Goal: Information Seeking & Learning: Learn about a topic

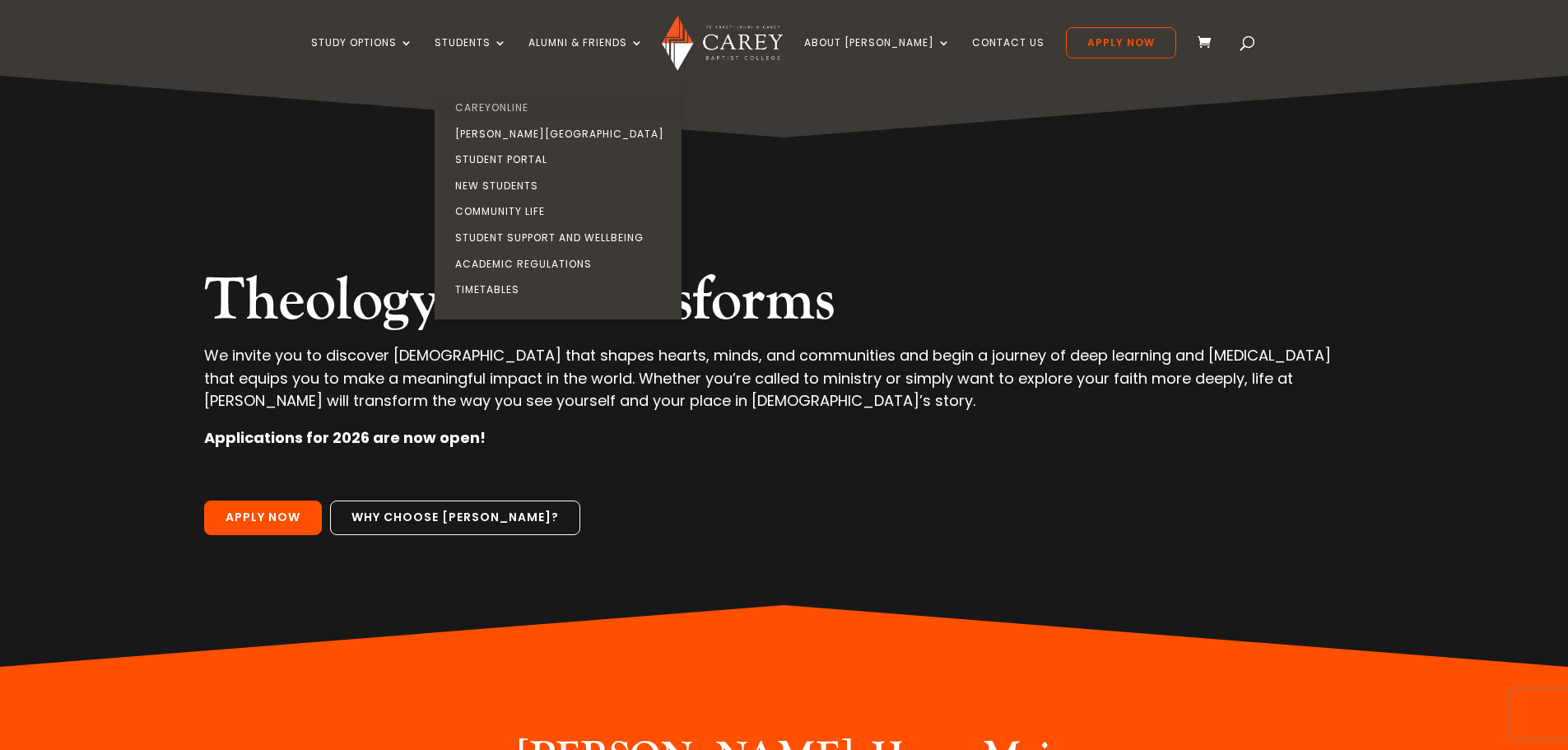
click at [504, 101] on link "CareyOnline" at bounding box center [562, 108] width 247 height 26
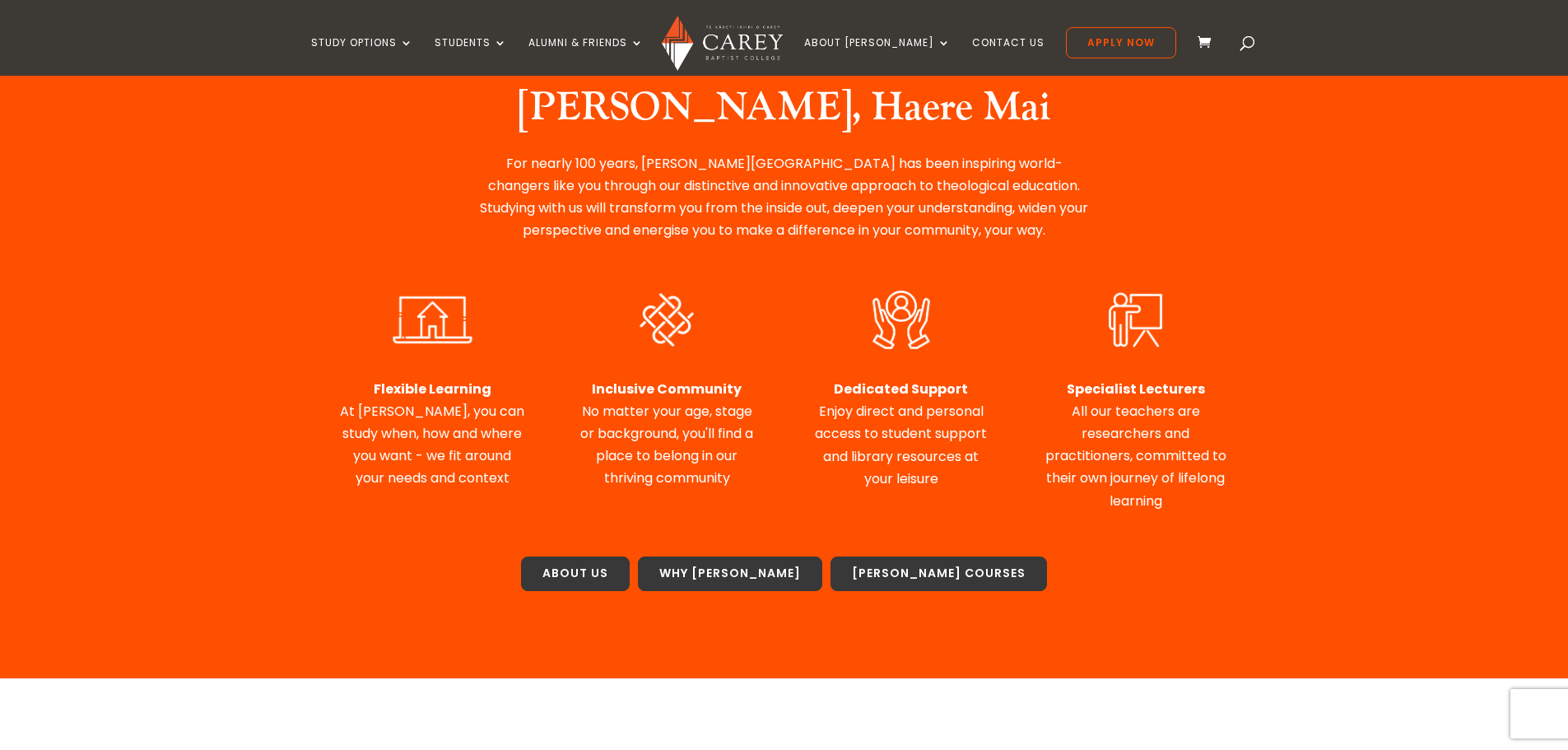
scroll to position [82, 0]
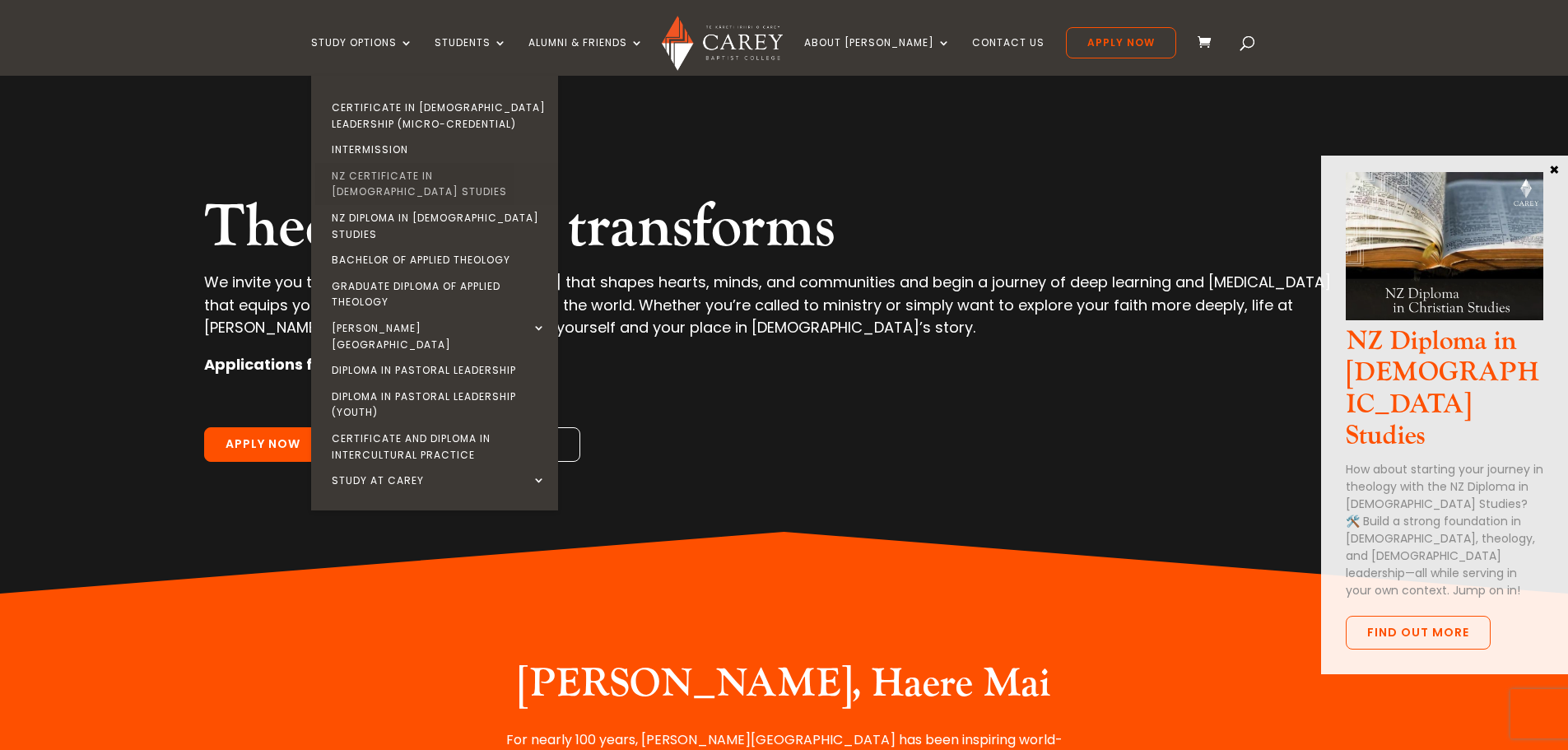
click at [479, 172] on link "NZ Certificate in [DEMOGRAPHIC_DATA] Studies" at bounding box center [439, 184] width 247 height 42
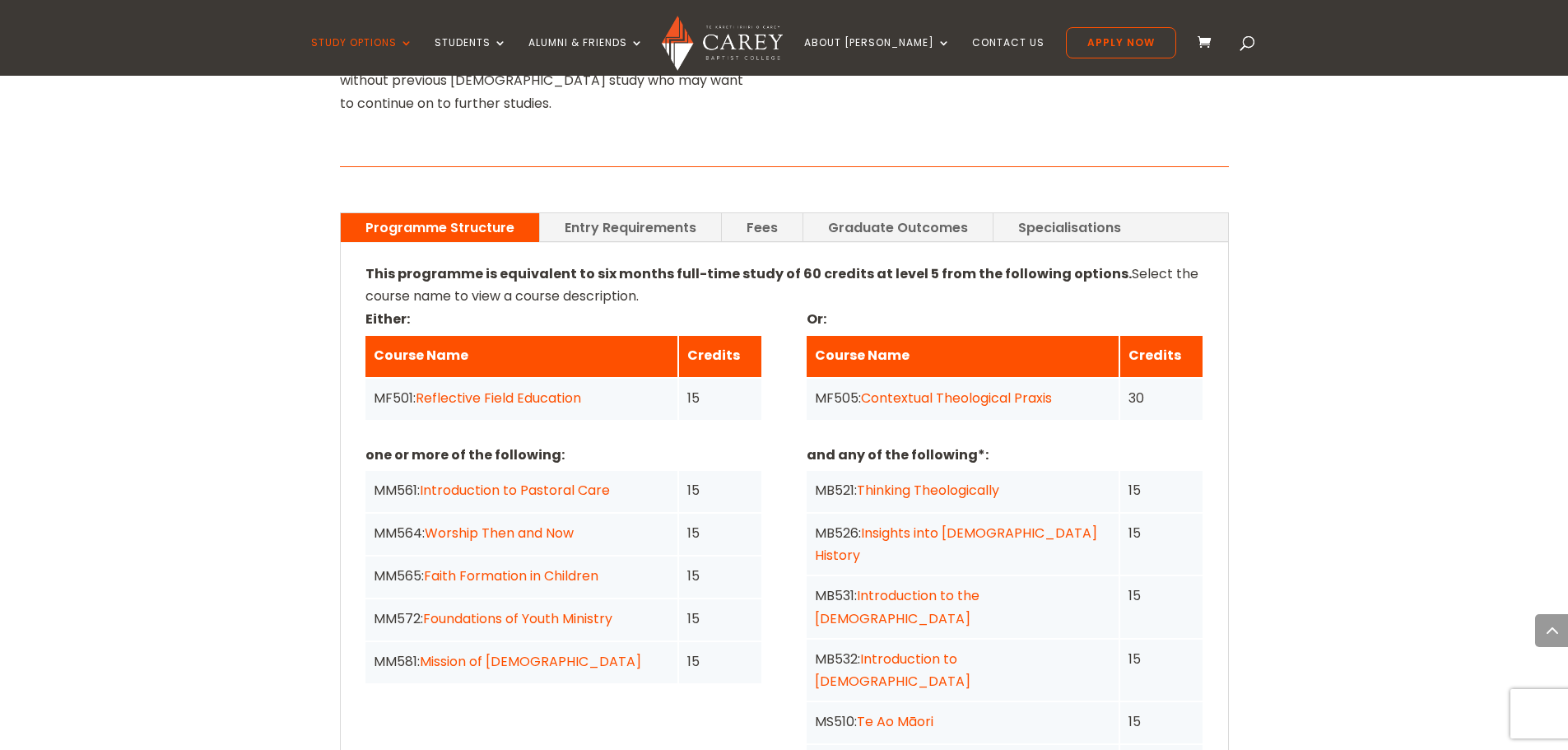
scroll to position [988, 0]
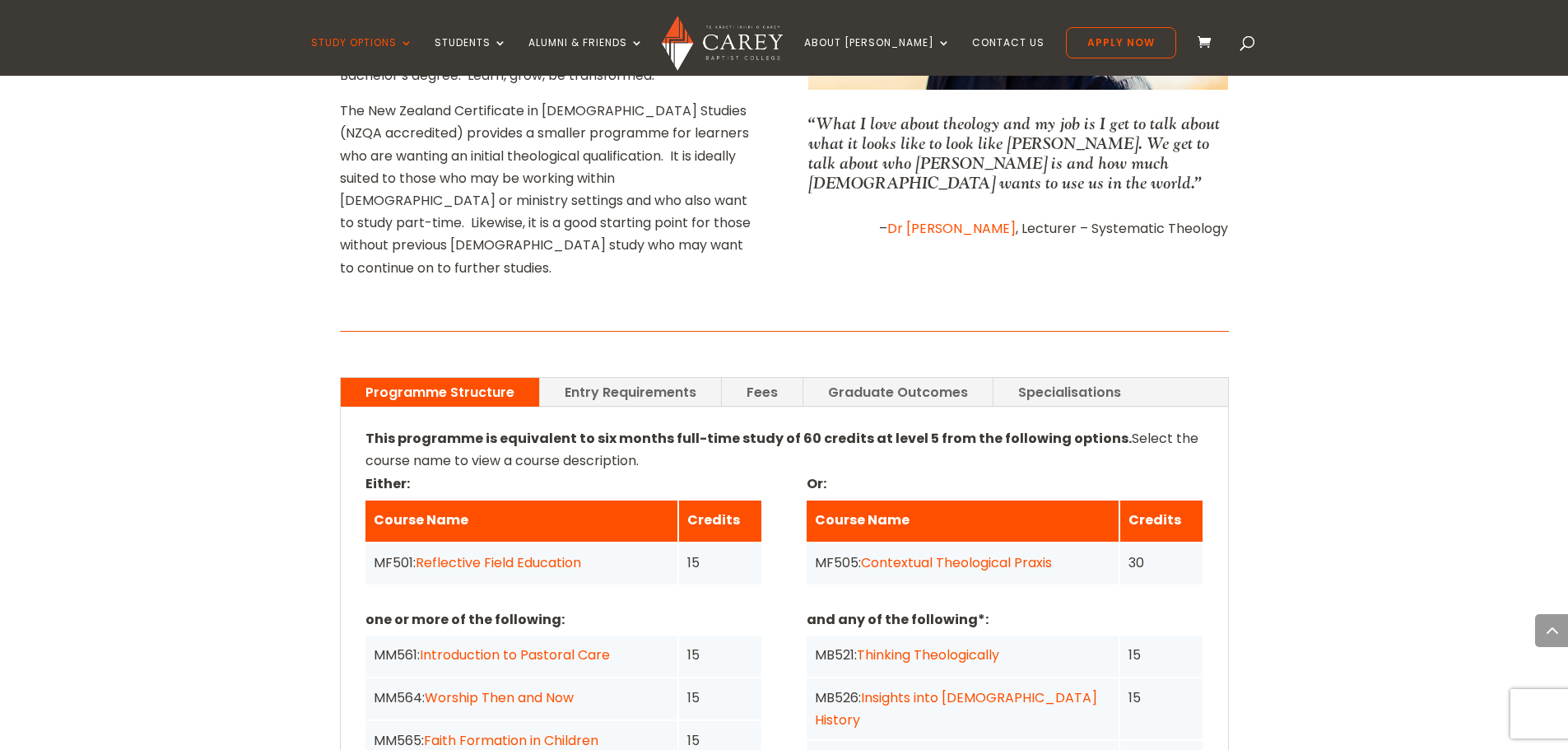
click at [1022, 378] on link "Specialisations" at bounding box center [1069, 392] width 152 height 29
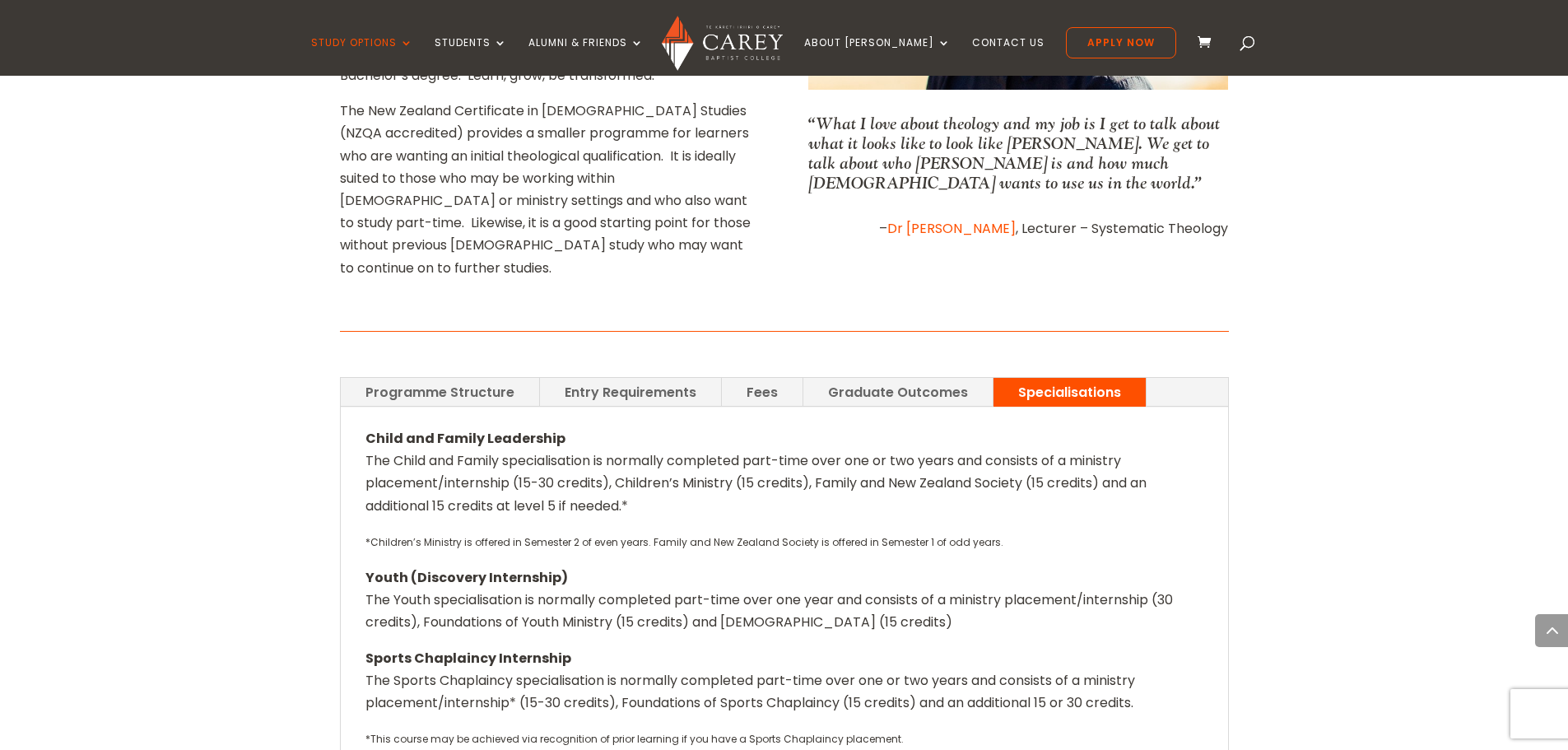
click at [760, 378] on link "Fees" at bounding box center [762, 392] width 81 height 29
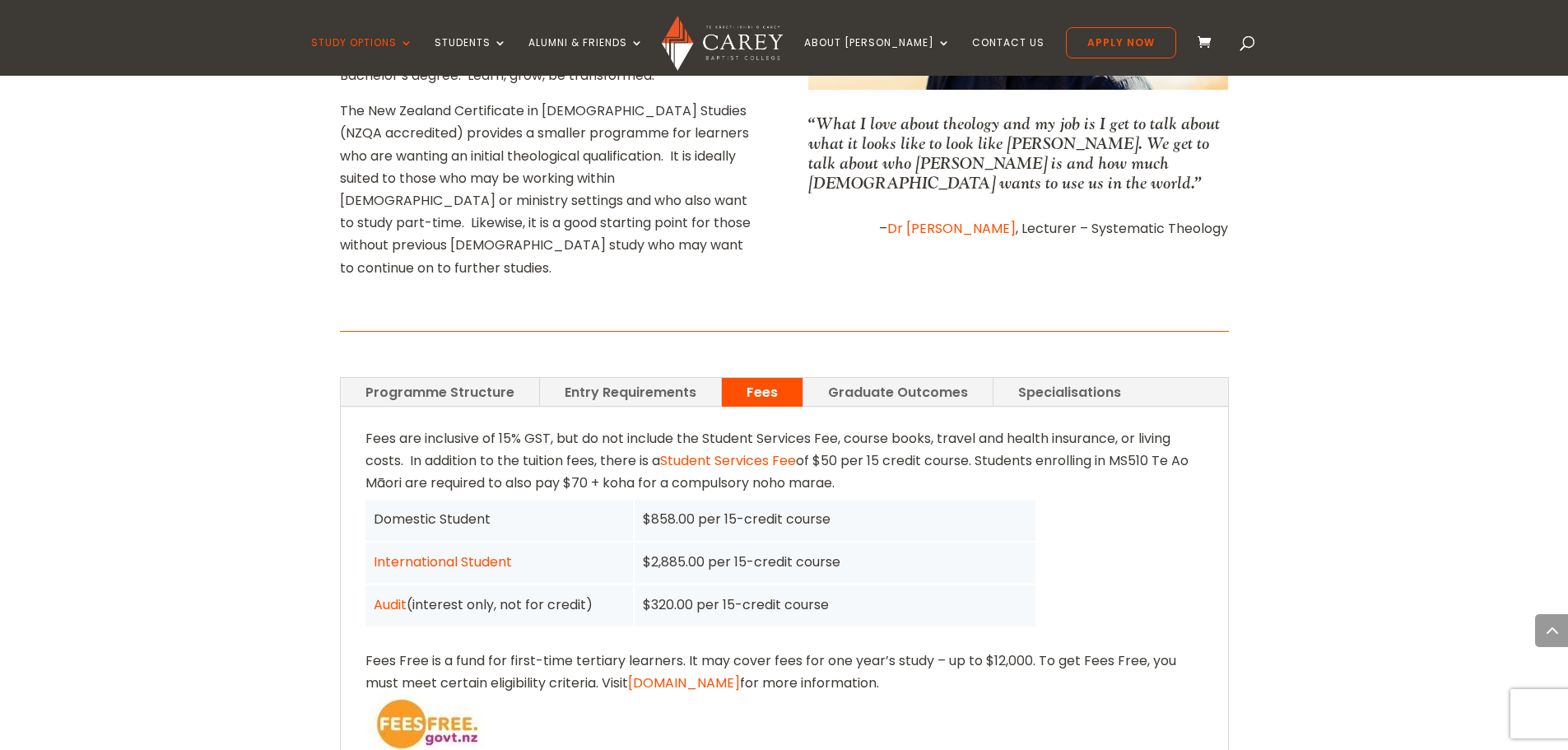
click at [453, 378] on link "Programme Structure" at bounding box center [440, 392] width 198 height 29
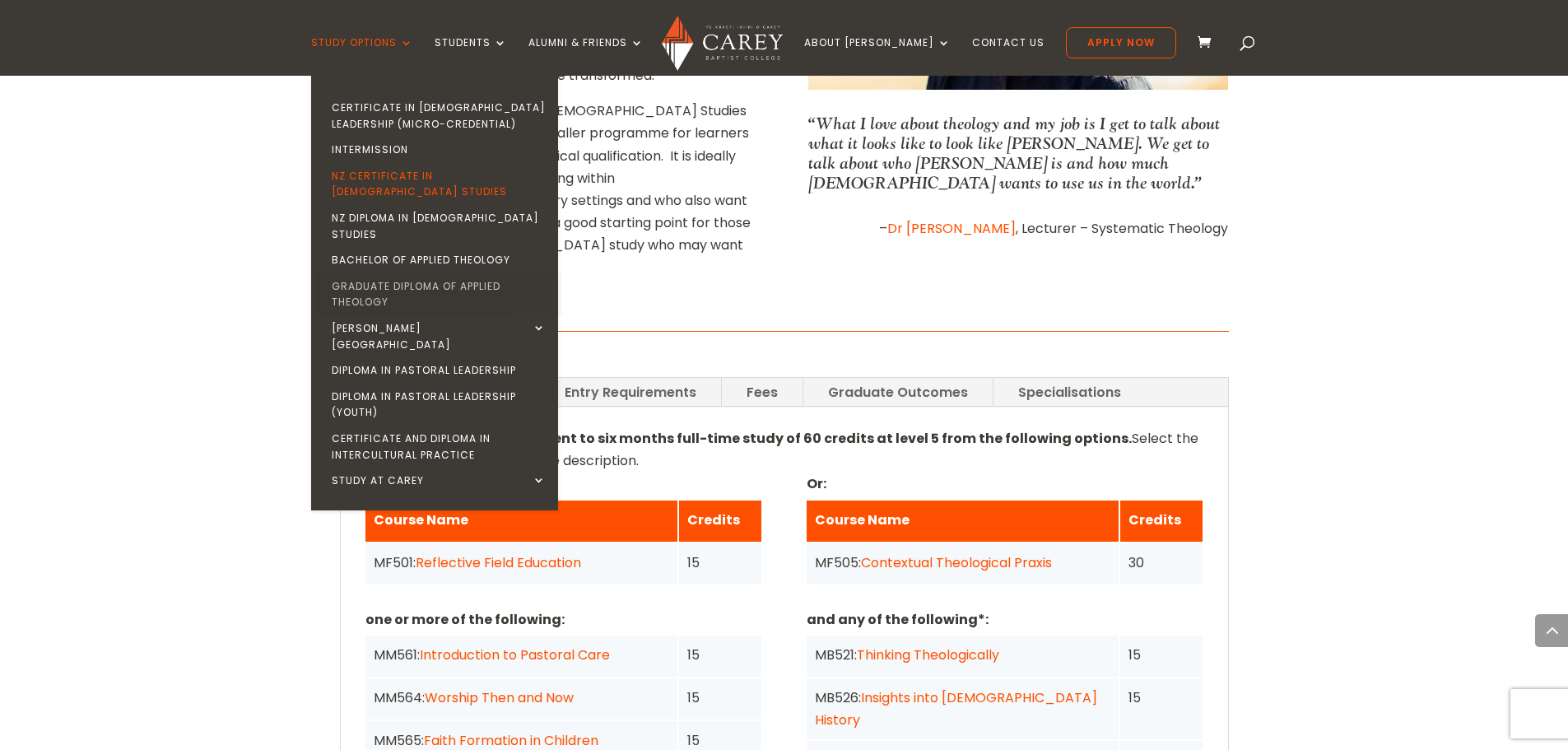
click at [405, 273] on link "Graduate Diploma of Applied Theology" at bounding box center [439, 294] width 247 height 42
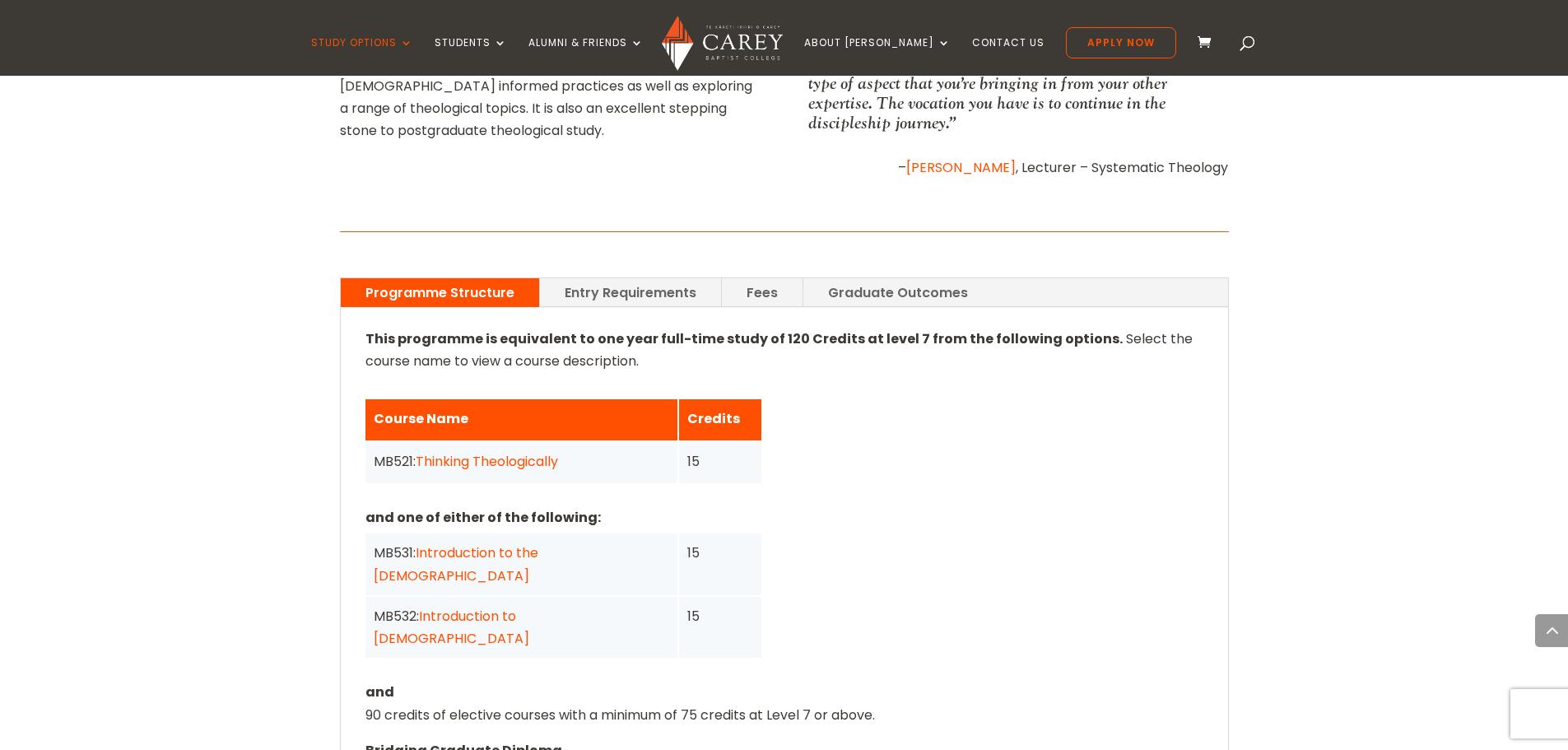
scroll to position [1152, 0]
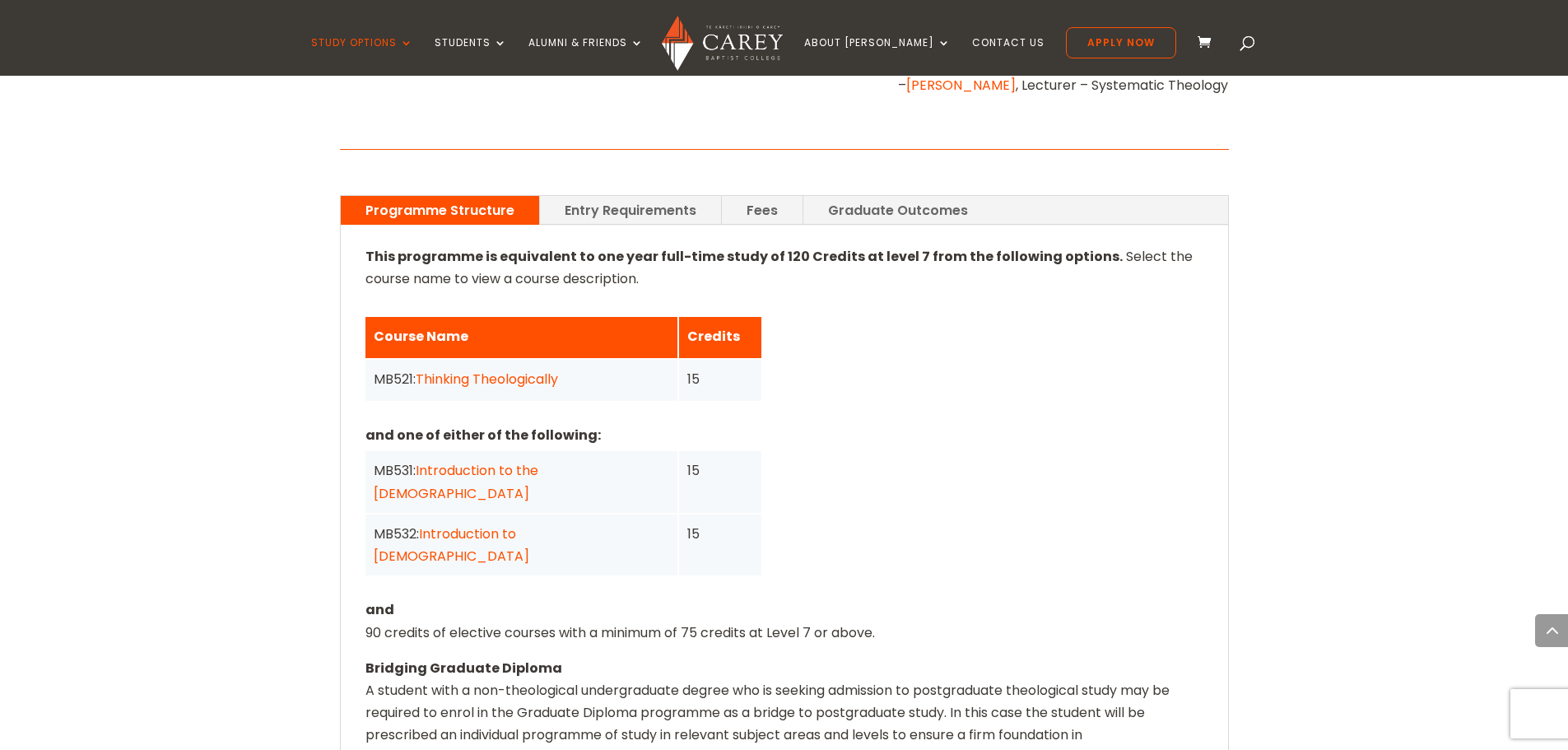
click at [608, 196] on link "Entry Requirements" at bounding box center [630, 210] width 181 height 29
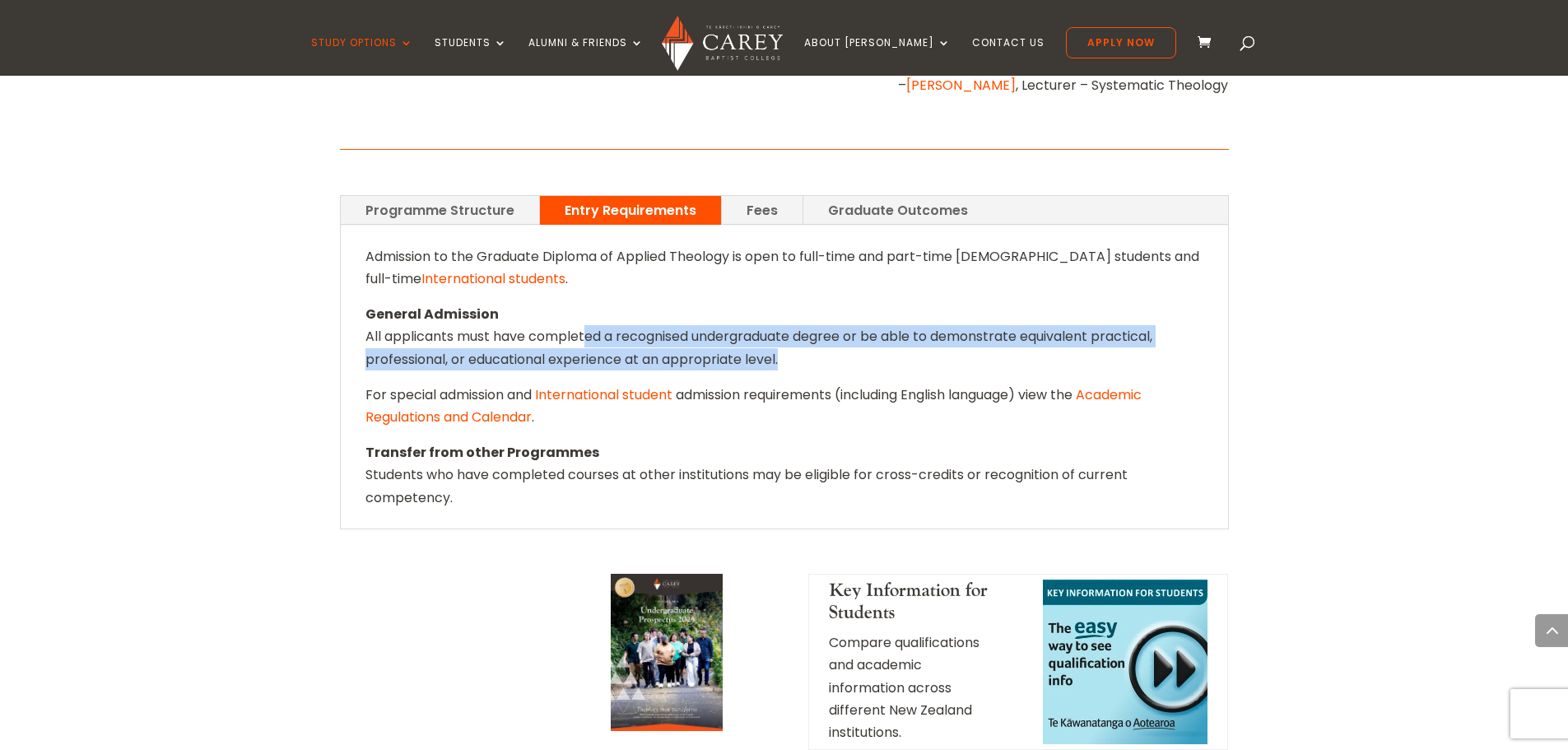
drag, startPoint x: 591, startPoint y: 316, endPoint x: 802, endPoint y: 344, distance: 212.8
click at [802, 344] on p "General Admission All applicants must have completed a recognised undergraduate…" at bounding box center [784, 344] width 838 height 81
click at [479, 196] on link "Programme Structure" at bounding box center [440, 210] width 198 height 29
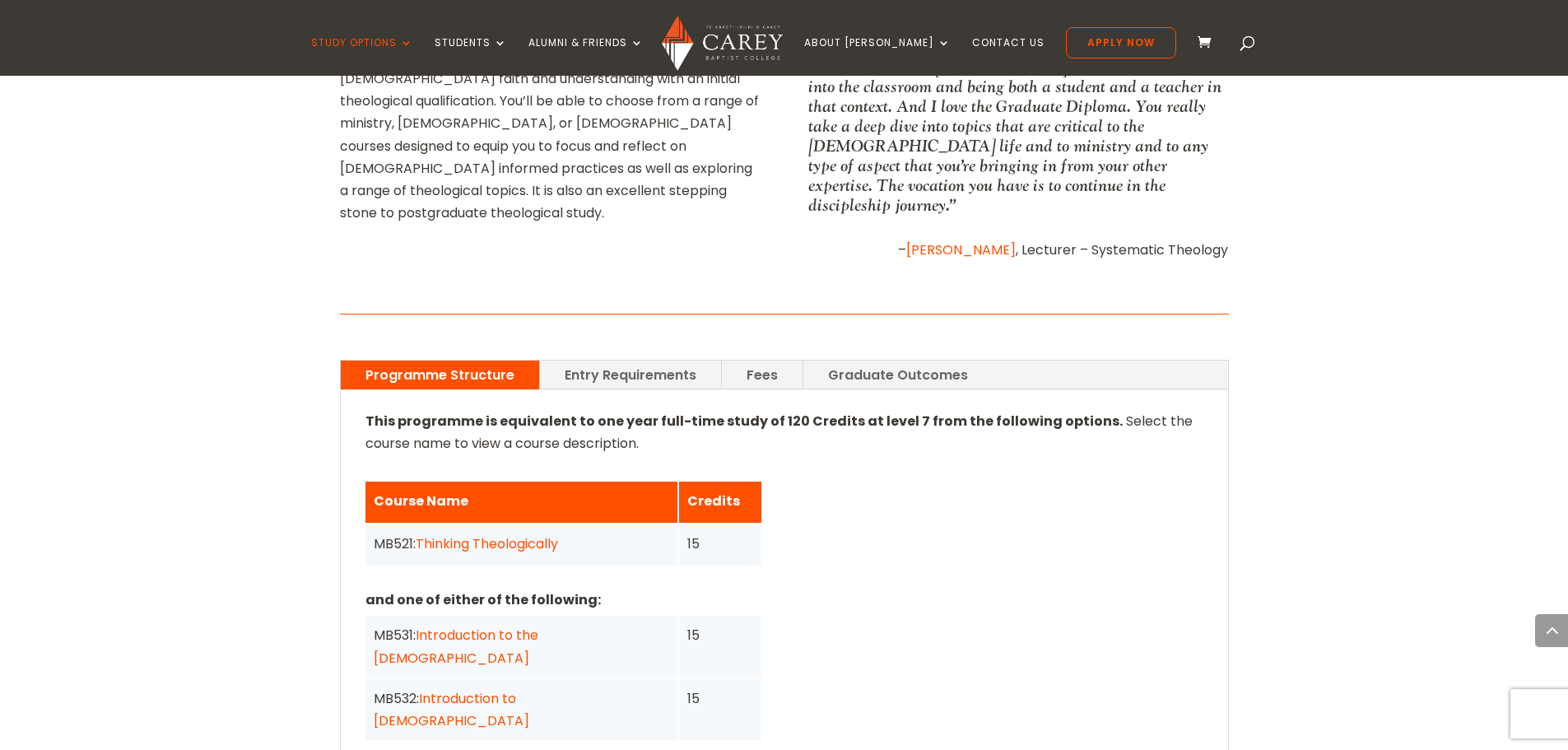
scroll to position [494, 0]
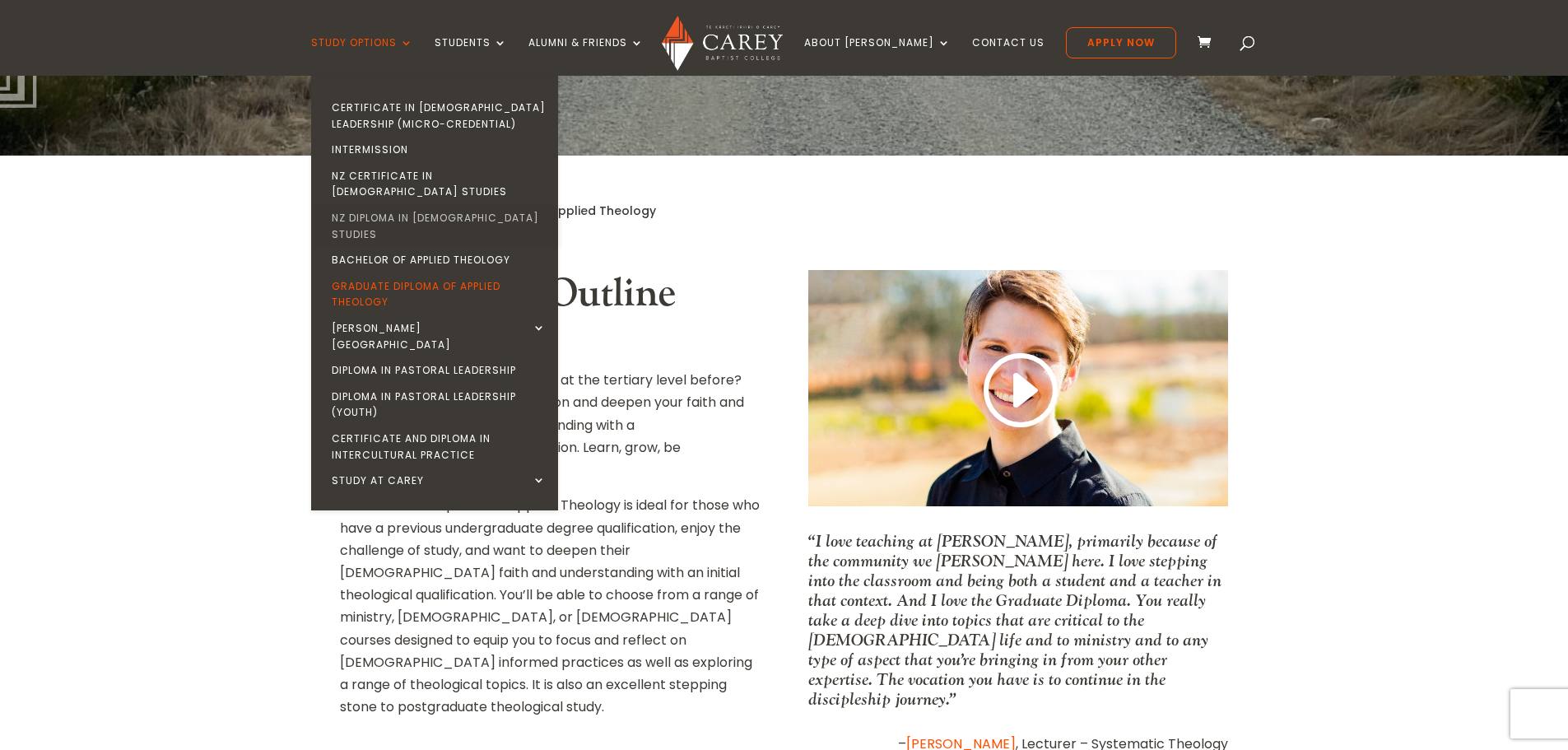
click at [410, 205] on link "NZ Diploma in [DEMOGRAPHIC_DATA] Studies" at bounding box center [439, 226] width 247 height 42
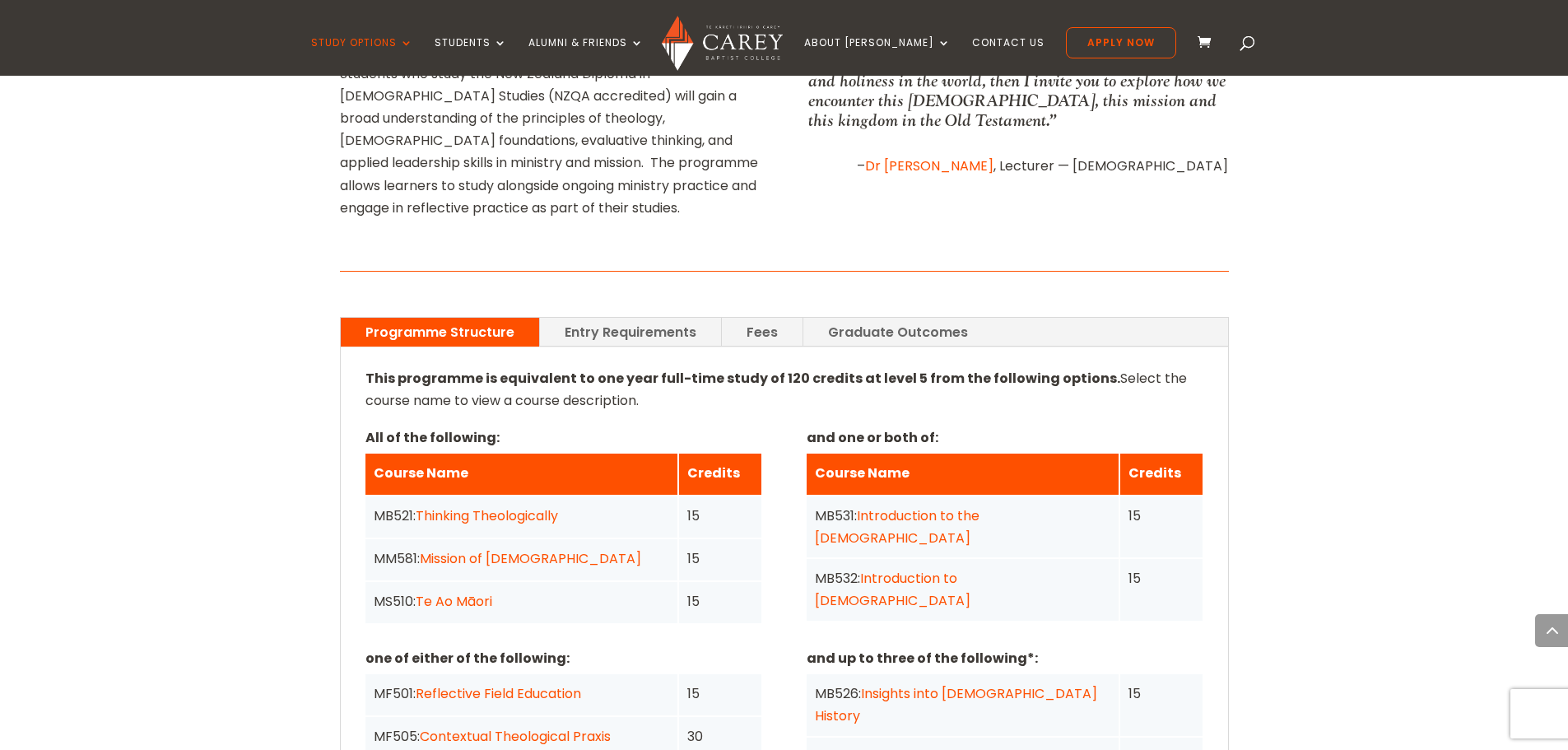
scroll to position [1152, 0]
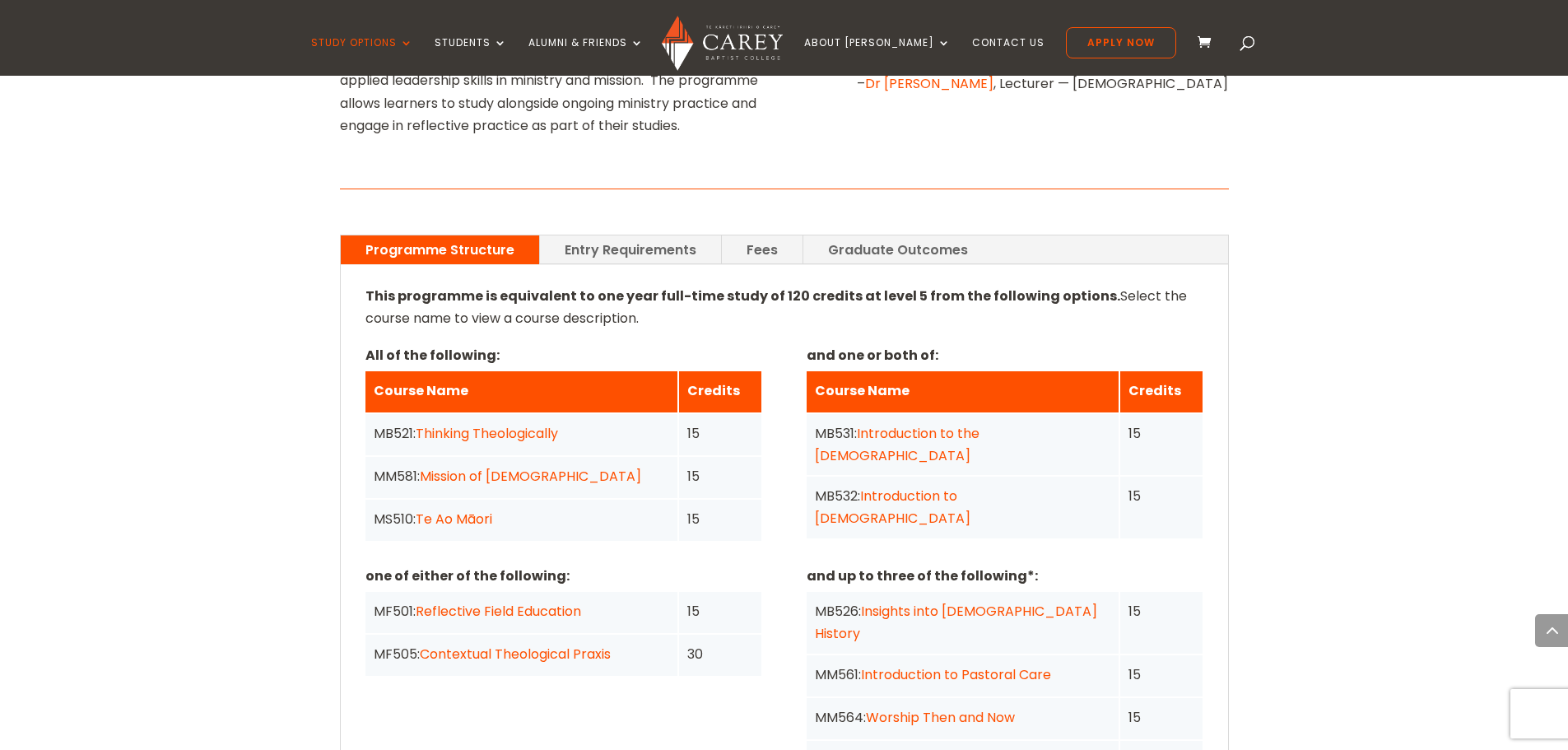
click at [543, 424] on link "Thinking Theologically" at bounding box center [487, 433] width 143 height 19
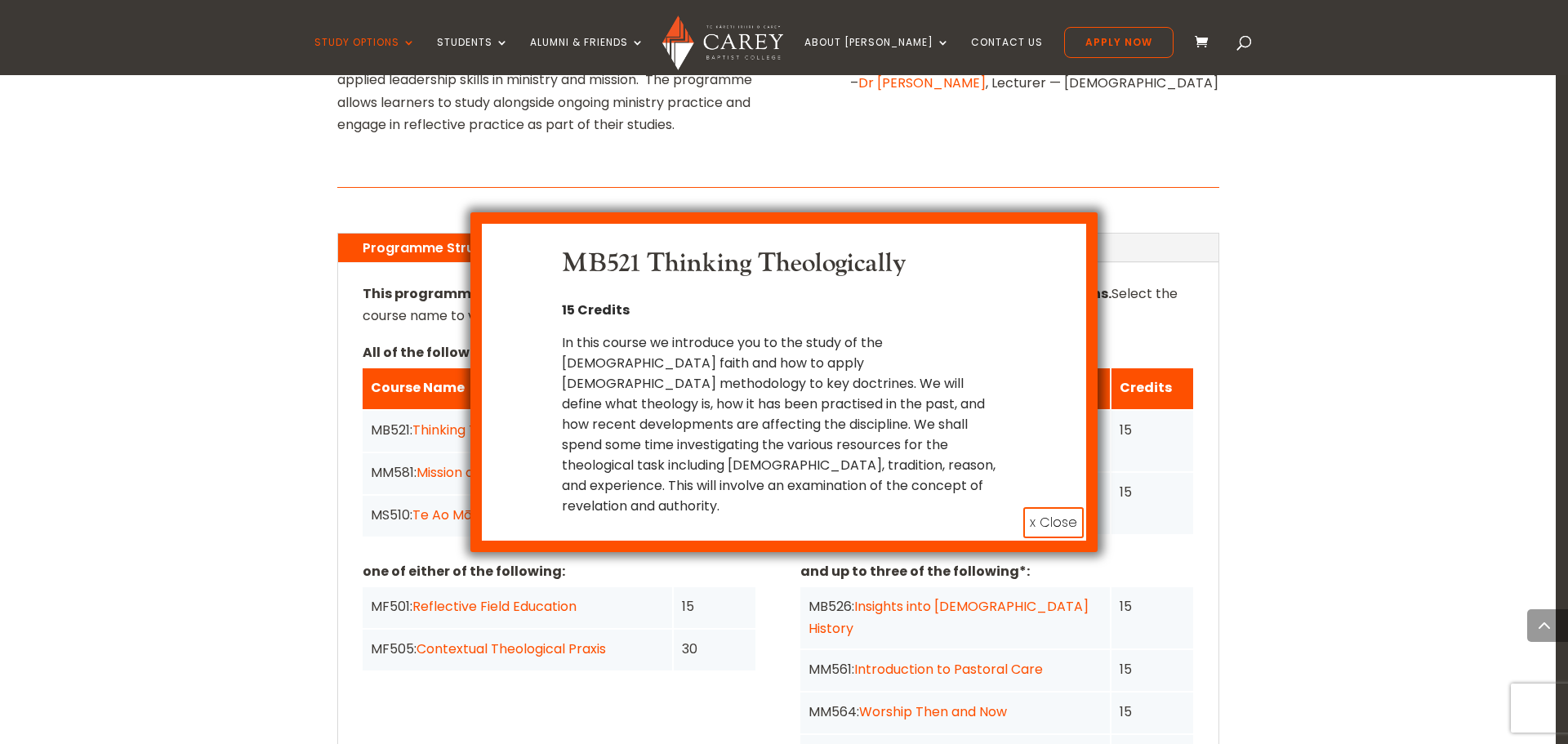
click at [1042, 507] on button "x Close" at bounding box center [1053, 522] width 60 height 31
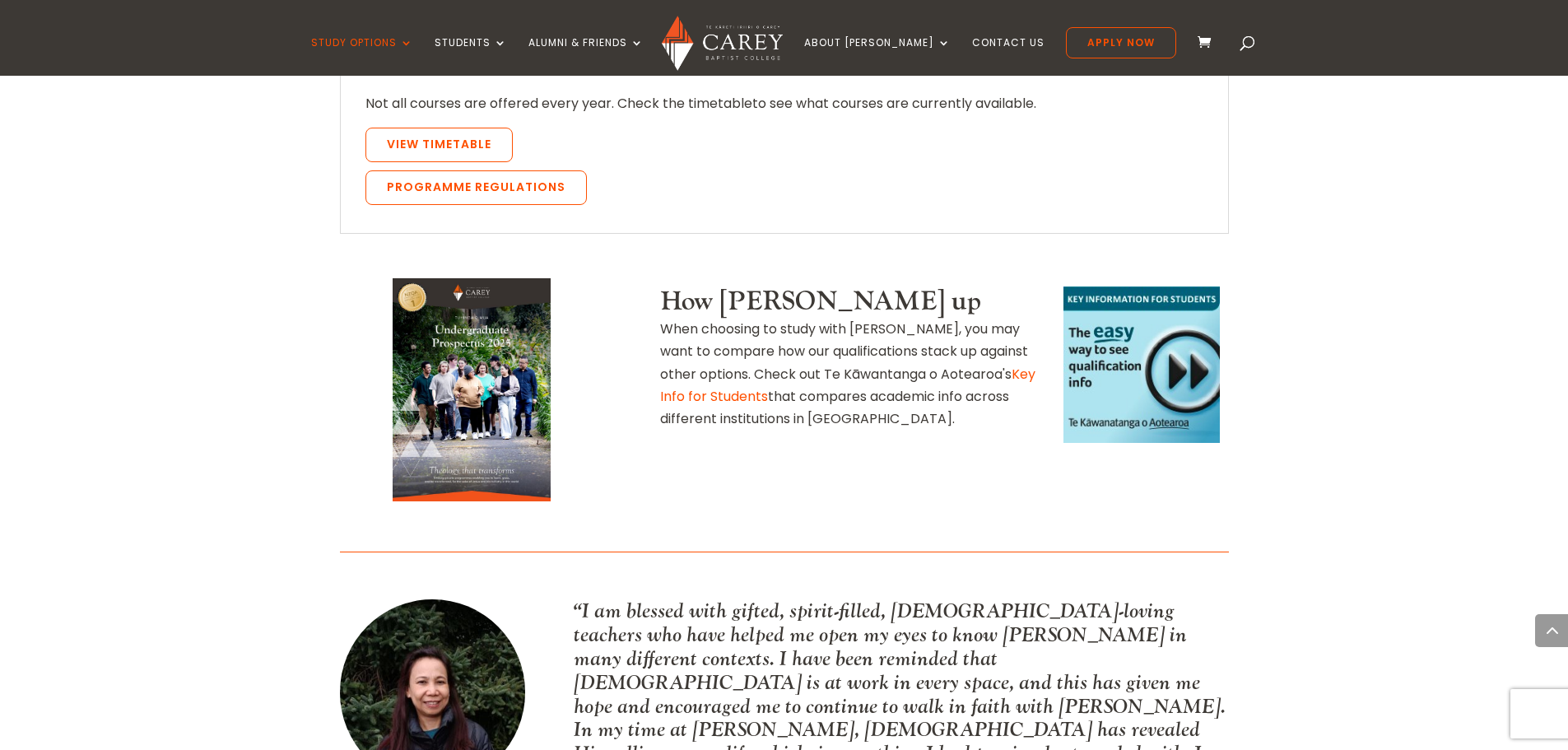
scroll to position [1317, 0]
